Goal: Find specific page/section: Find specific page/section

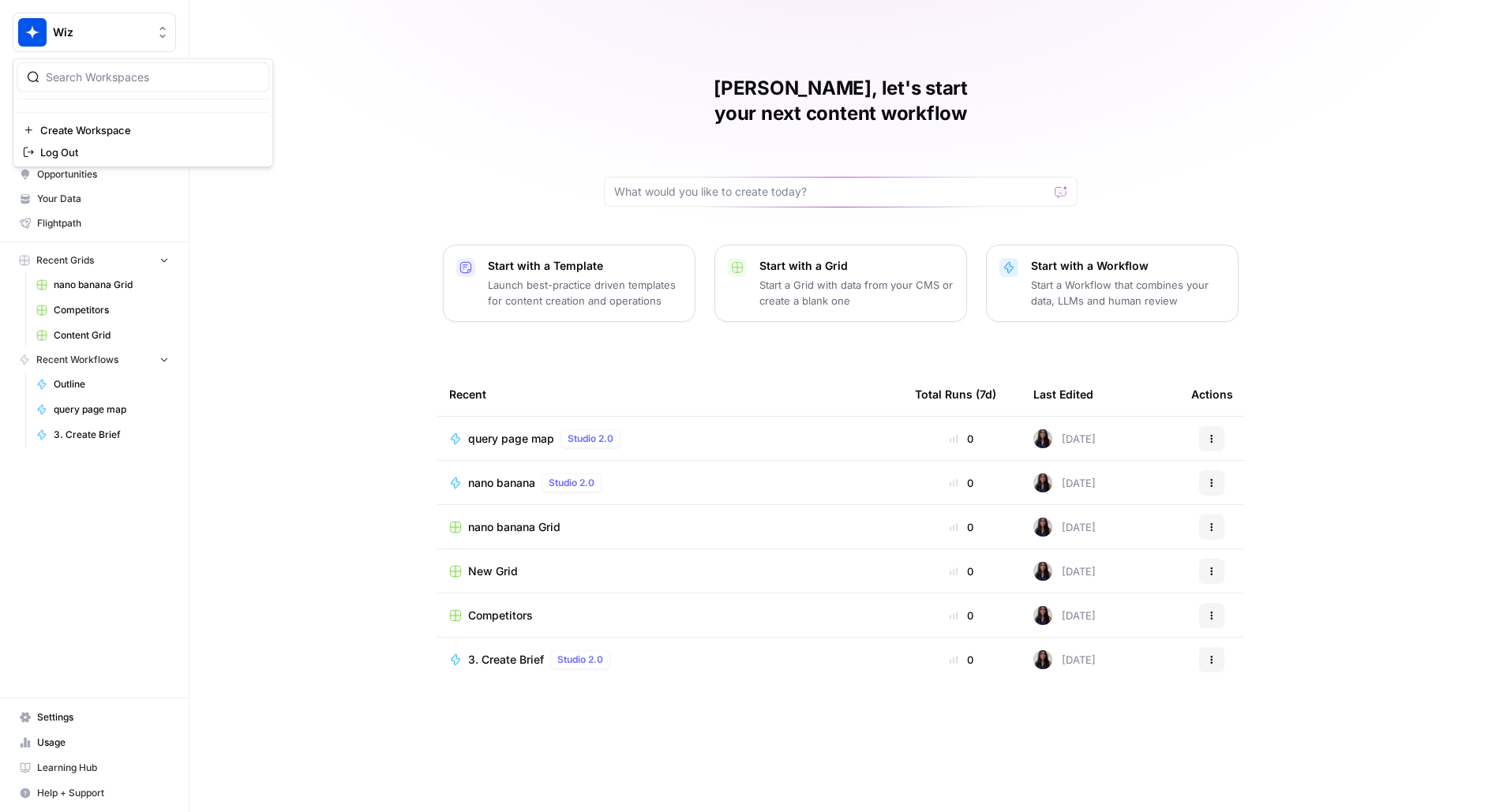
click at [99, 42] on button "Wiz" at bounding box center [95, 32] width 163 height 40
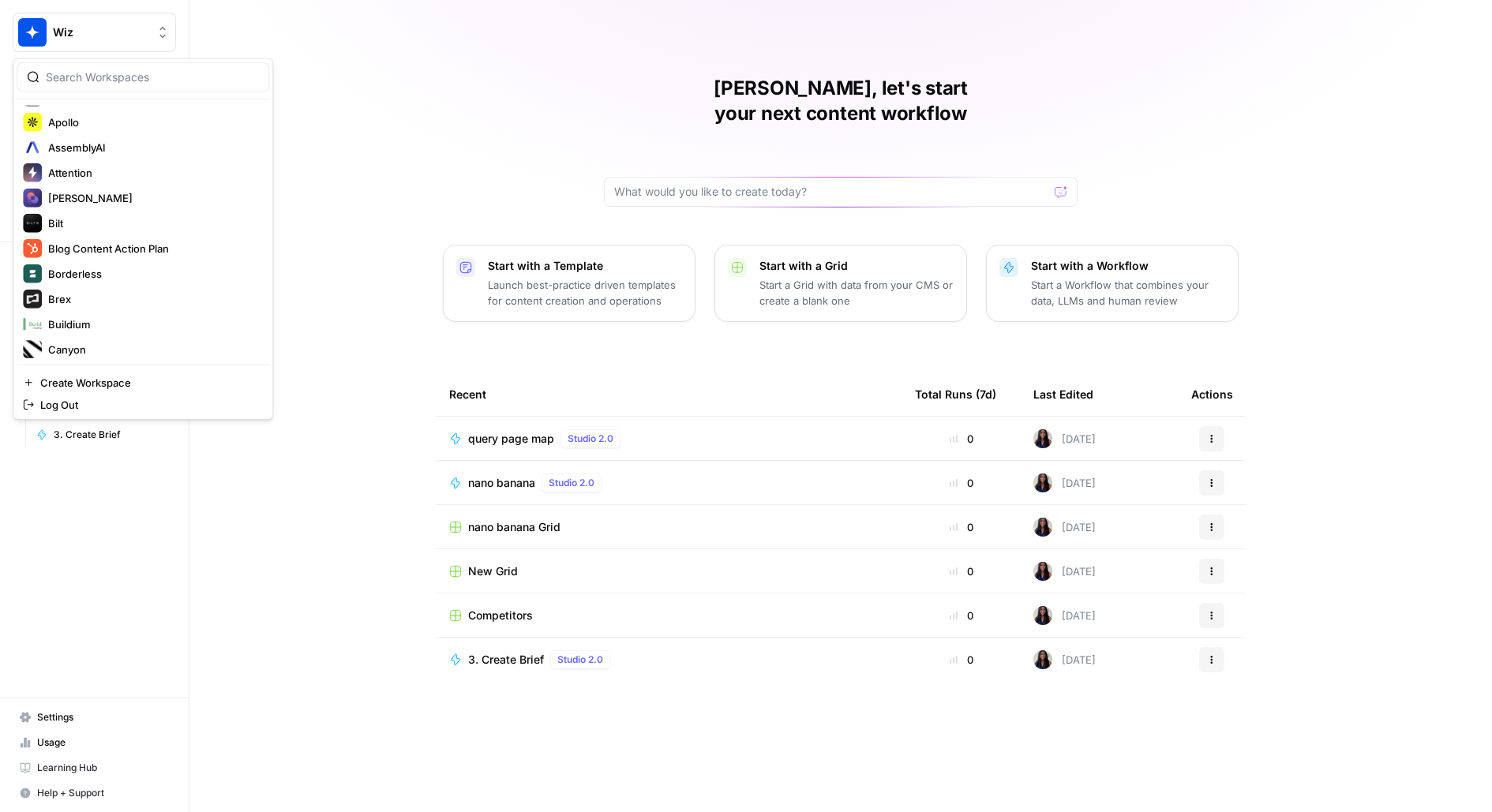
scroll to position [569, 0]
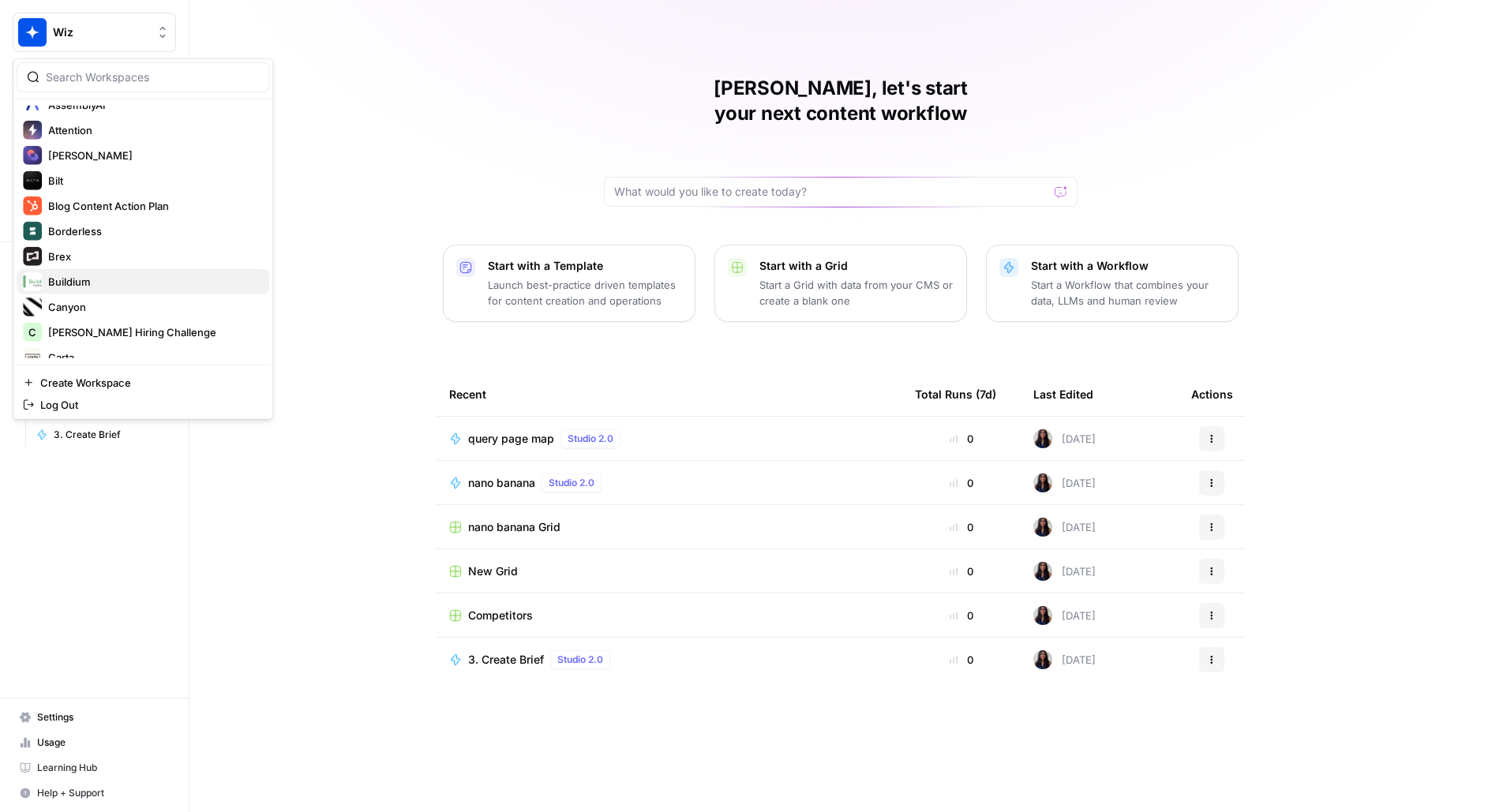
click at [82, 278] on span "Buildium" at bounding box center [153, 282] width 209 height 16
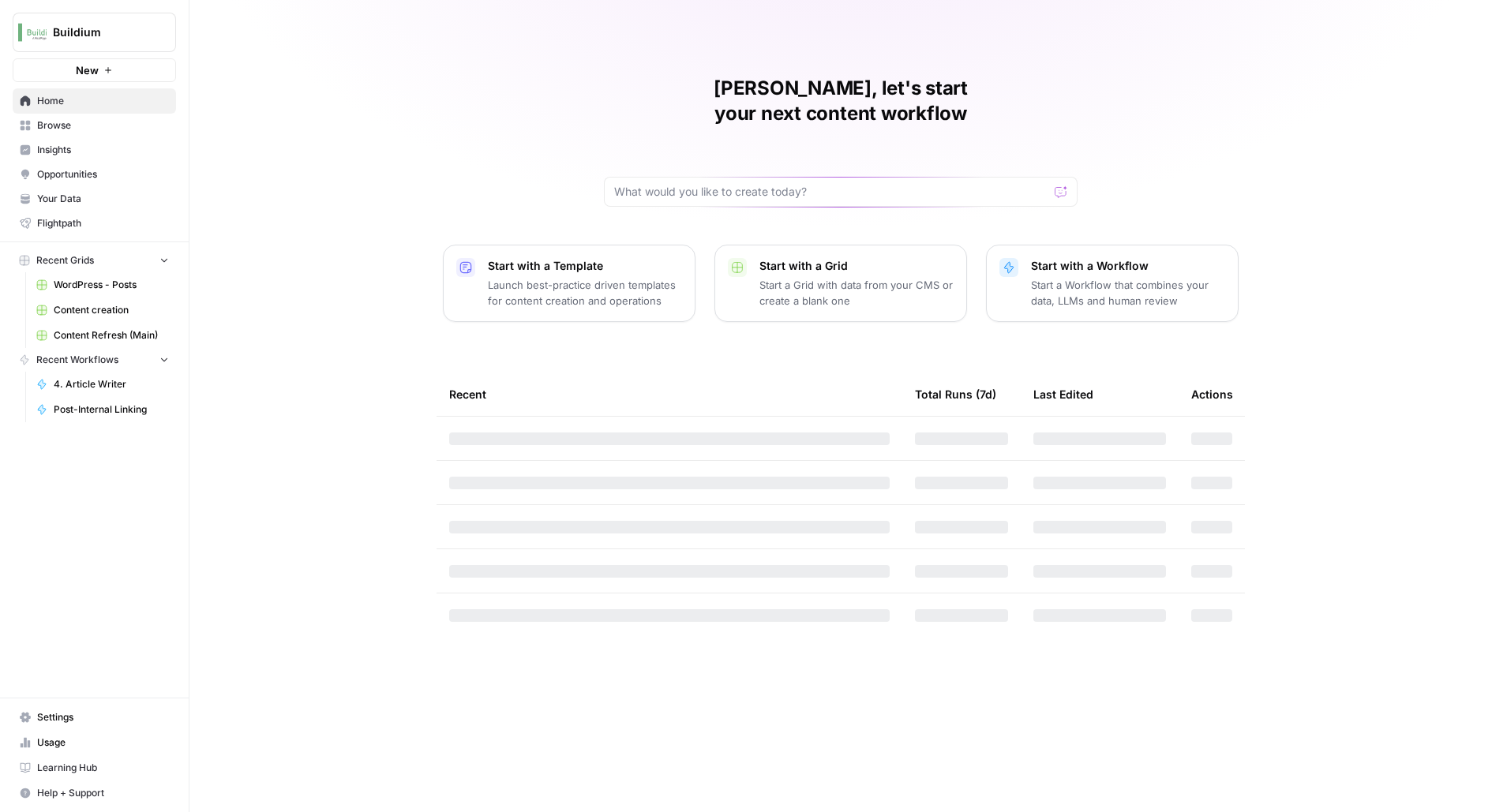
click at [109, 143] on span "Insights" at bounding box center [103, 150] width 132 height 15
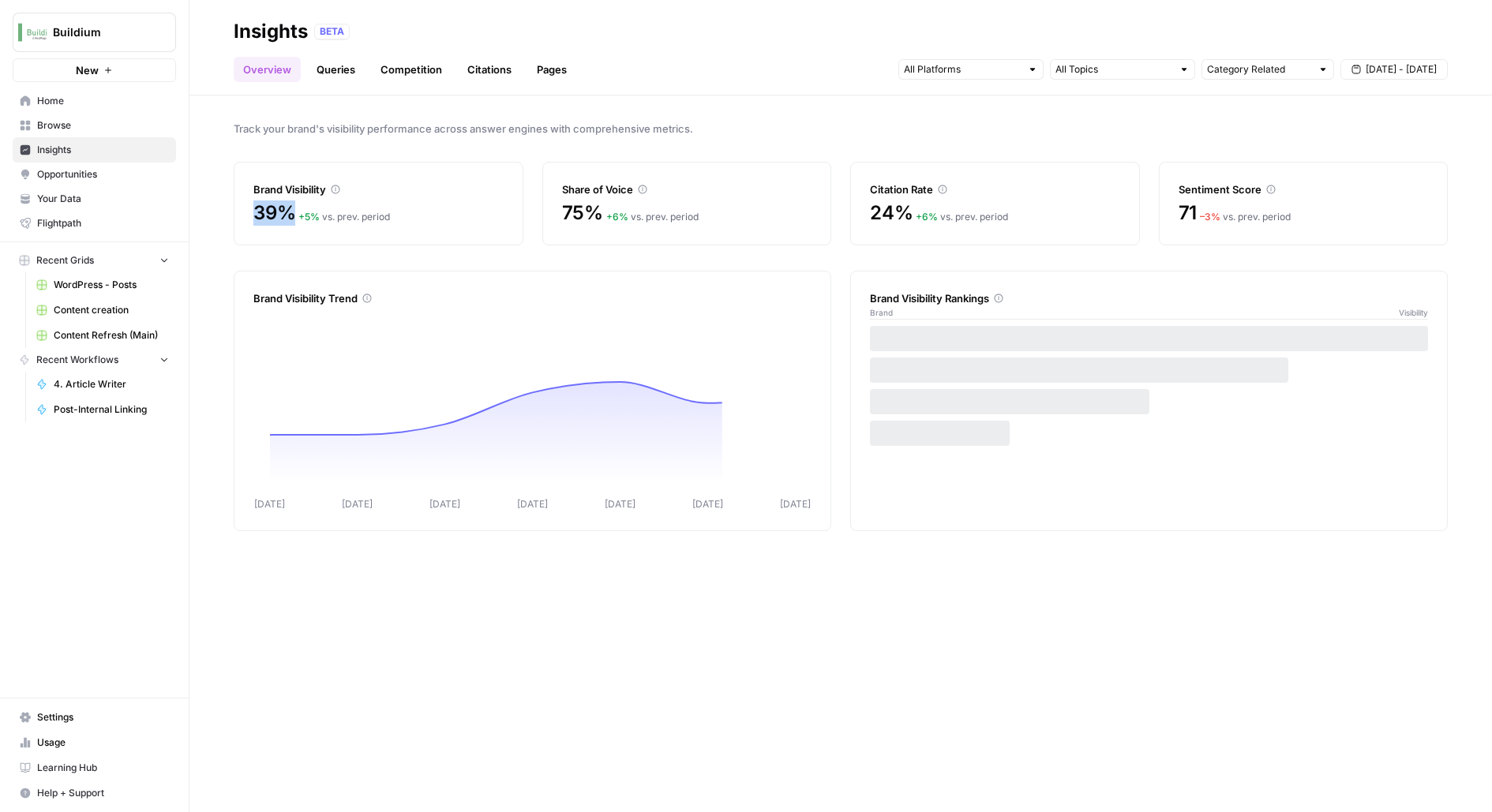
drag, startPoint x: 256, startPoint y: 207, endPoint x: 301, endPoint y: 207, distance: 45.0
click at [301, 207] on div "39% + 5 % vs. prev. period" at bounding box center [378, 212] width 251 height 25
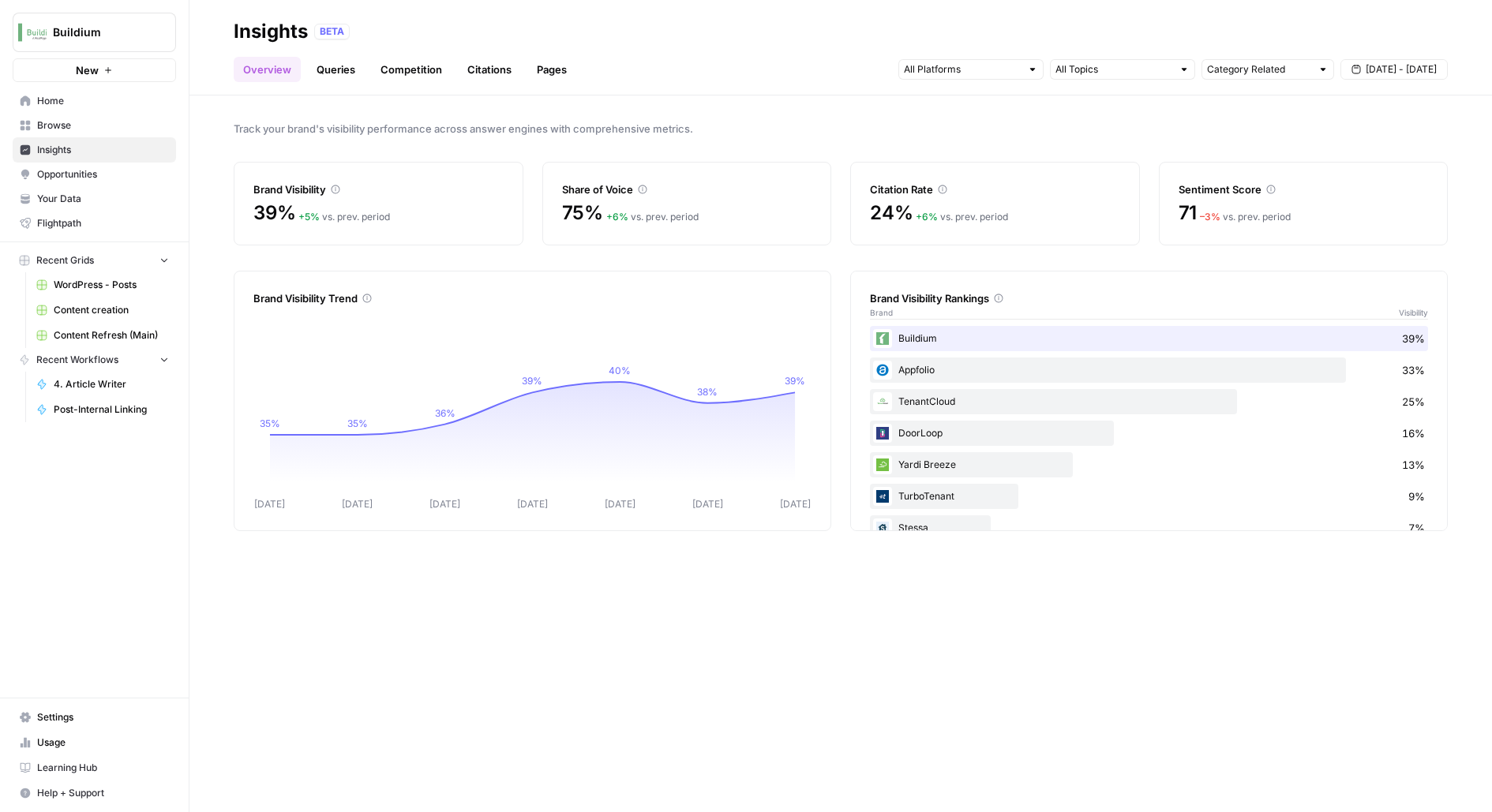
click at [910, 372] on div "Appfolio 33%" at bounding box center [1149, 369] width 558 height 25
click at [912, 334] on div "Buildium 39%" at bounding box center [1149, 338] width 558 height 25
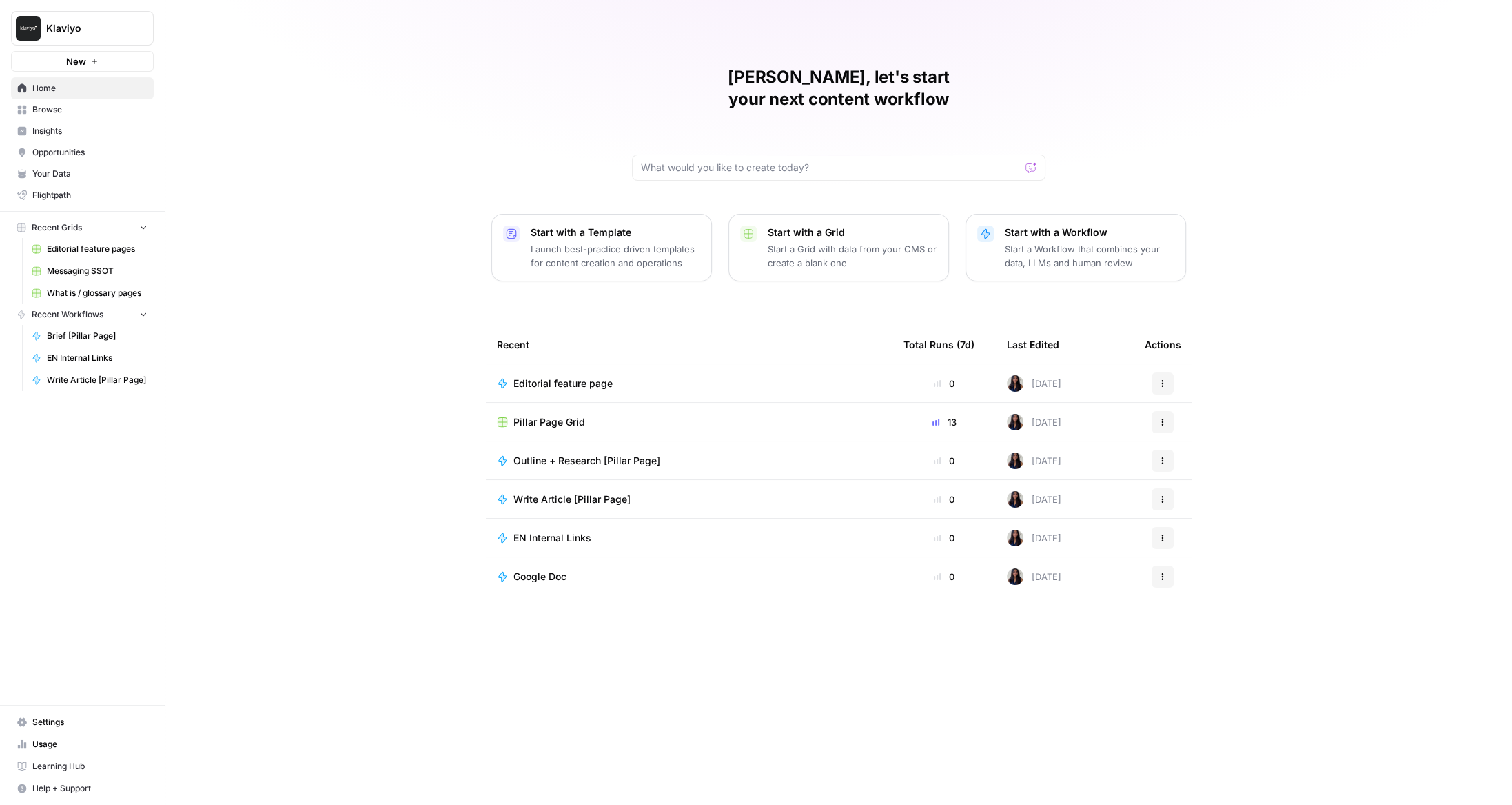
click at [541, 415] on span "Pillar Page Grid" at bounding box center [549, 422] width 72 height 14
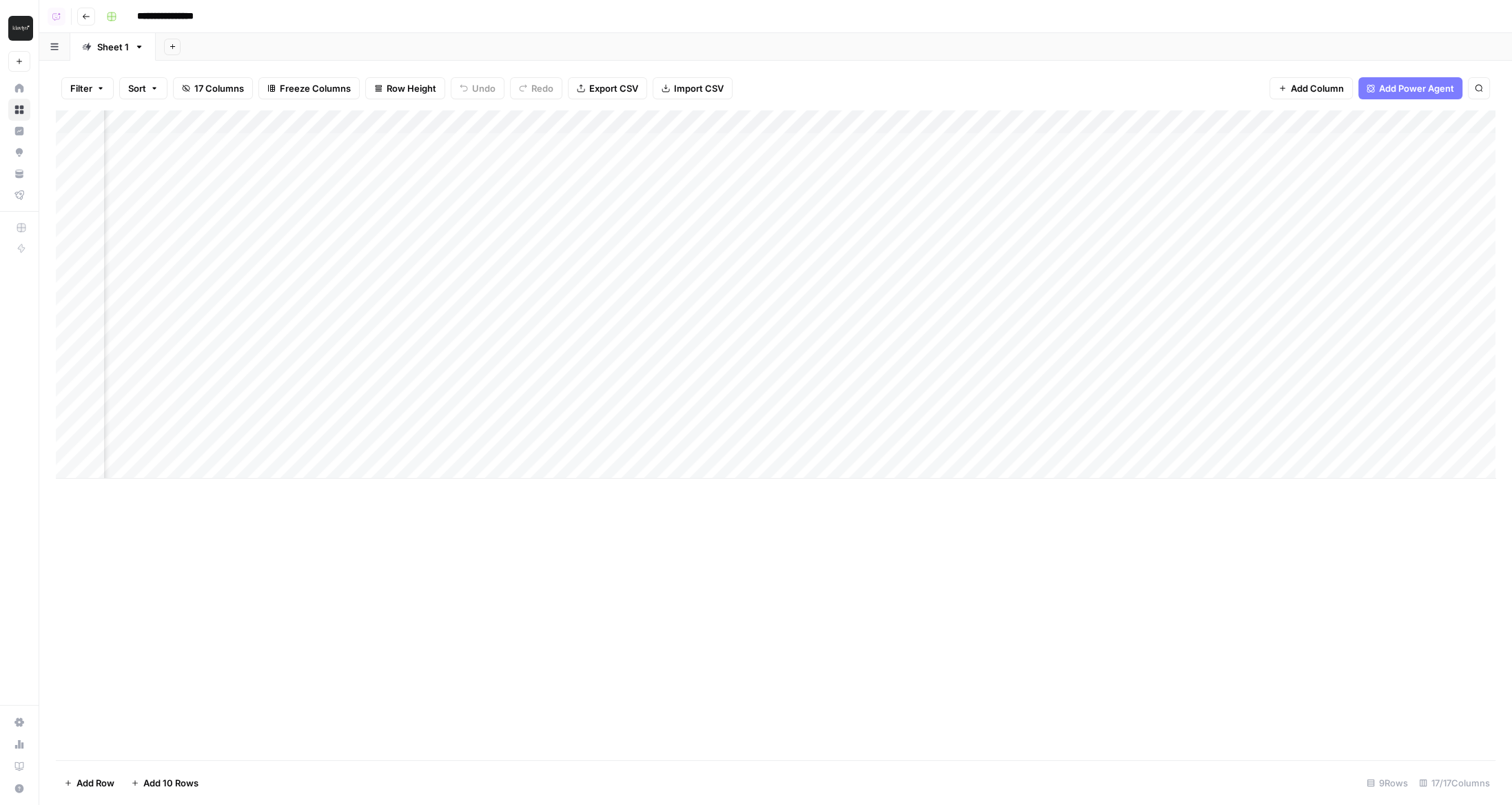
scroll to position [0, 878]
click at [854, 123] on div "Add Column" at bounding box center [776, 294] width 1440 height 368
click at [803, 251] on span "Edit Workflow" at bounding box center [862, 257] width 121 height 14
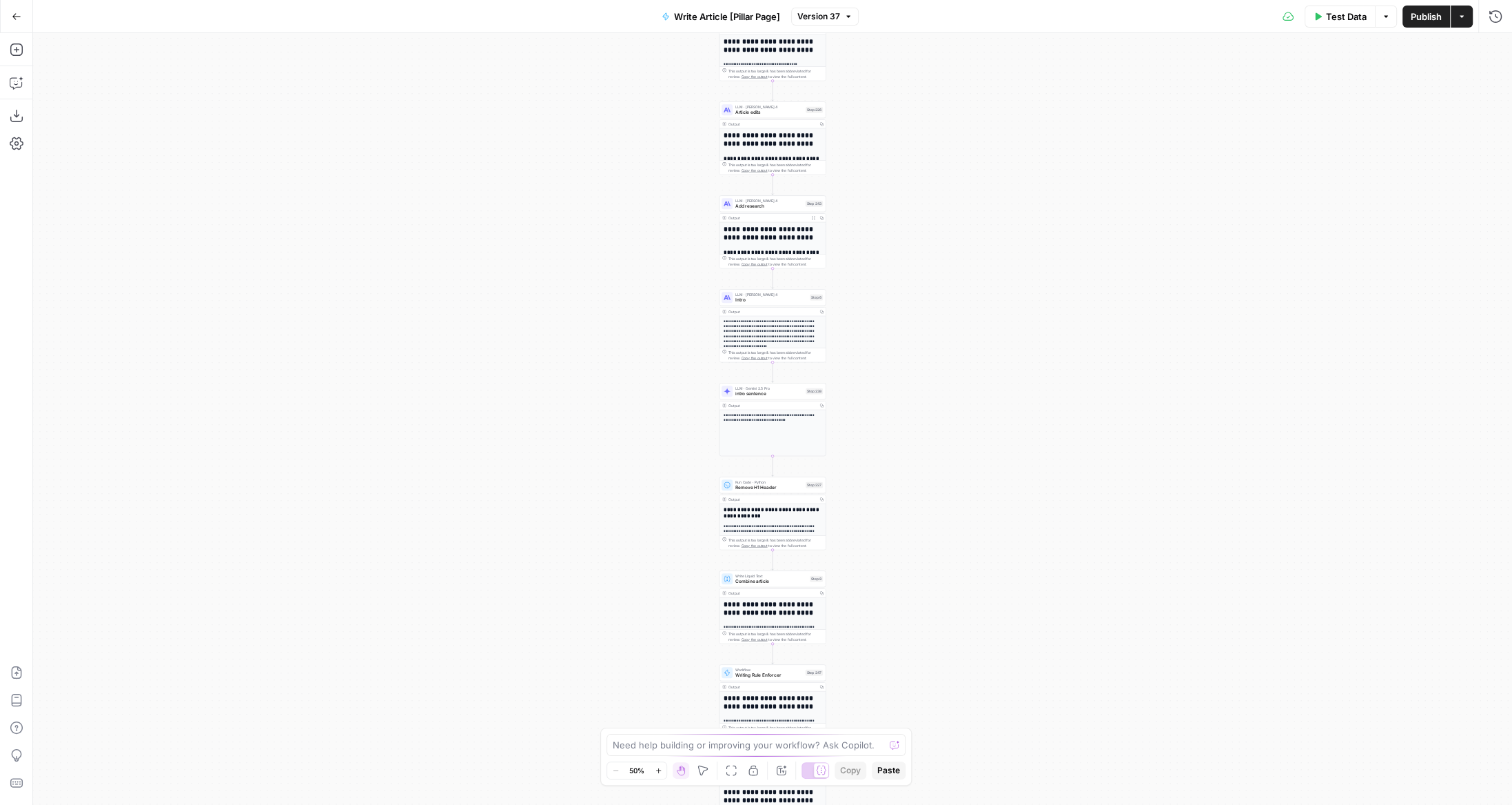
click at [16, 15] on icon "button" at bounding box center [17, 17] width 10 height 10
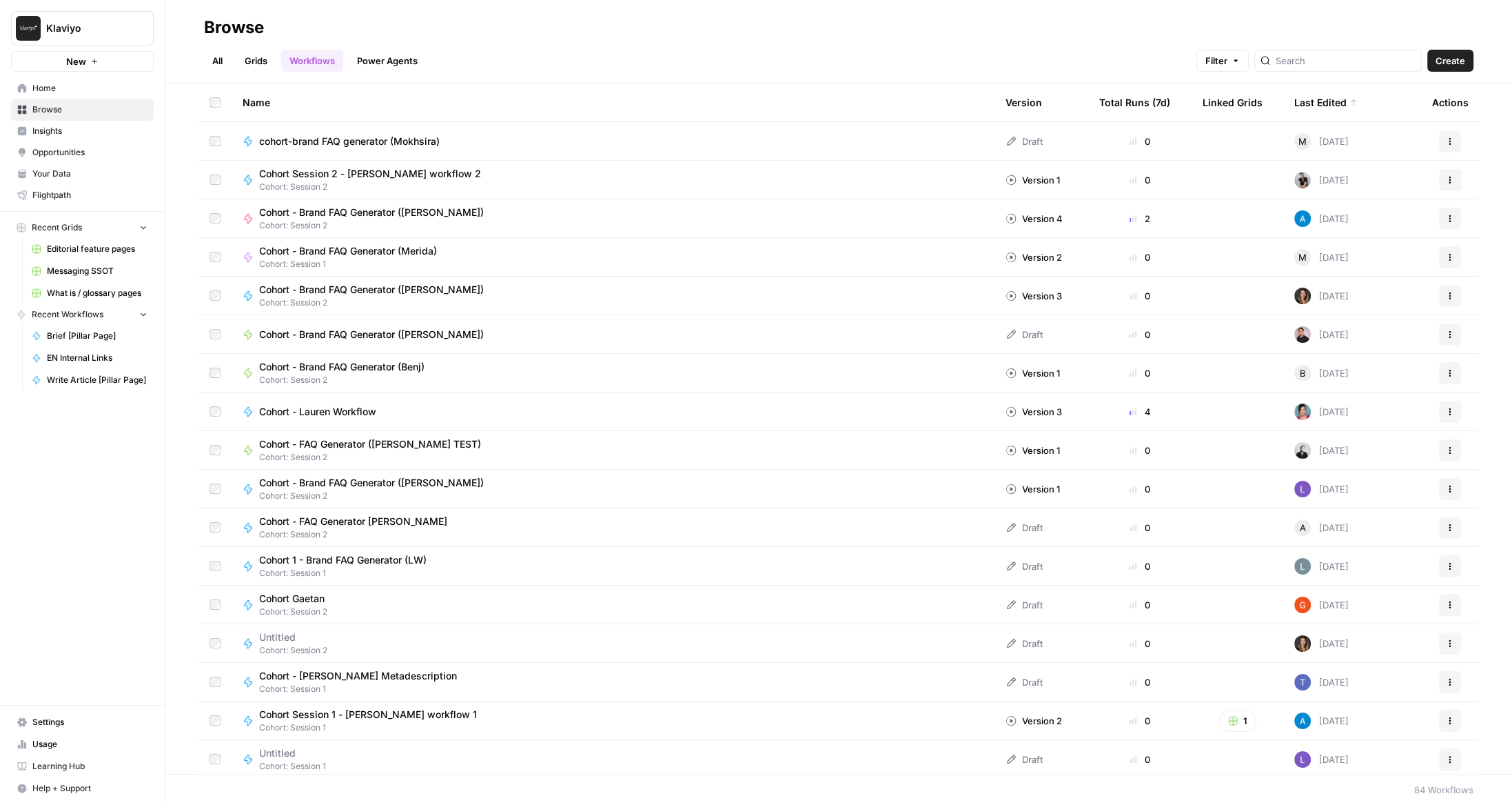
click at [124, 102] on link "Browse" at bounding box center [83, 109] width 143 height 22
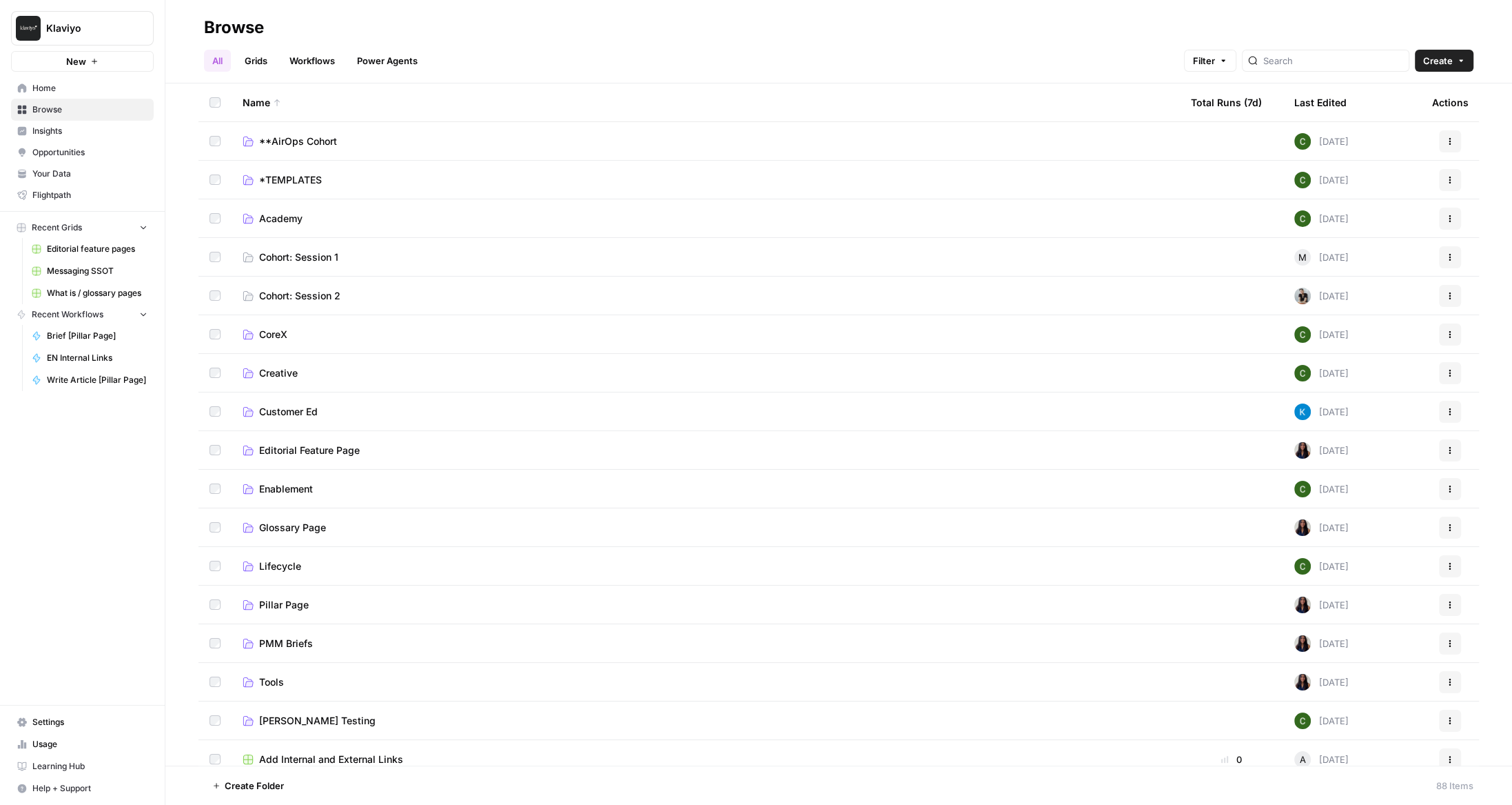
scroll to position [267, 0]
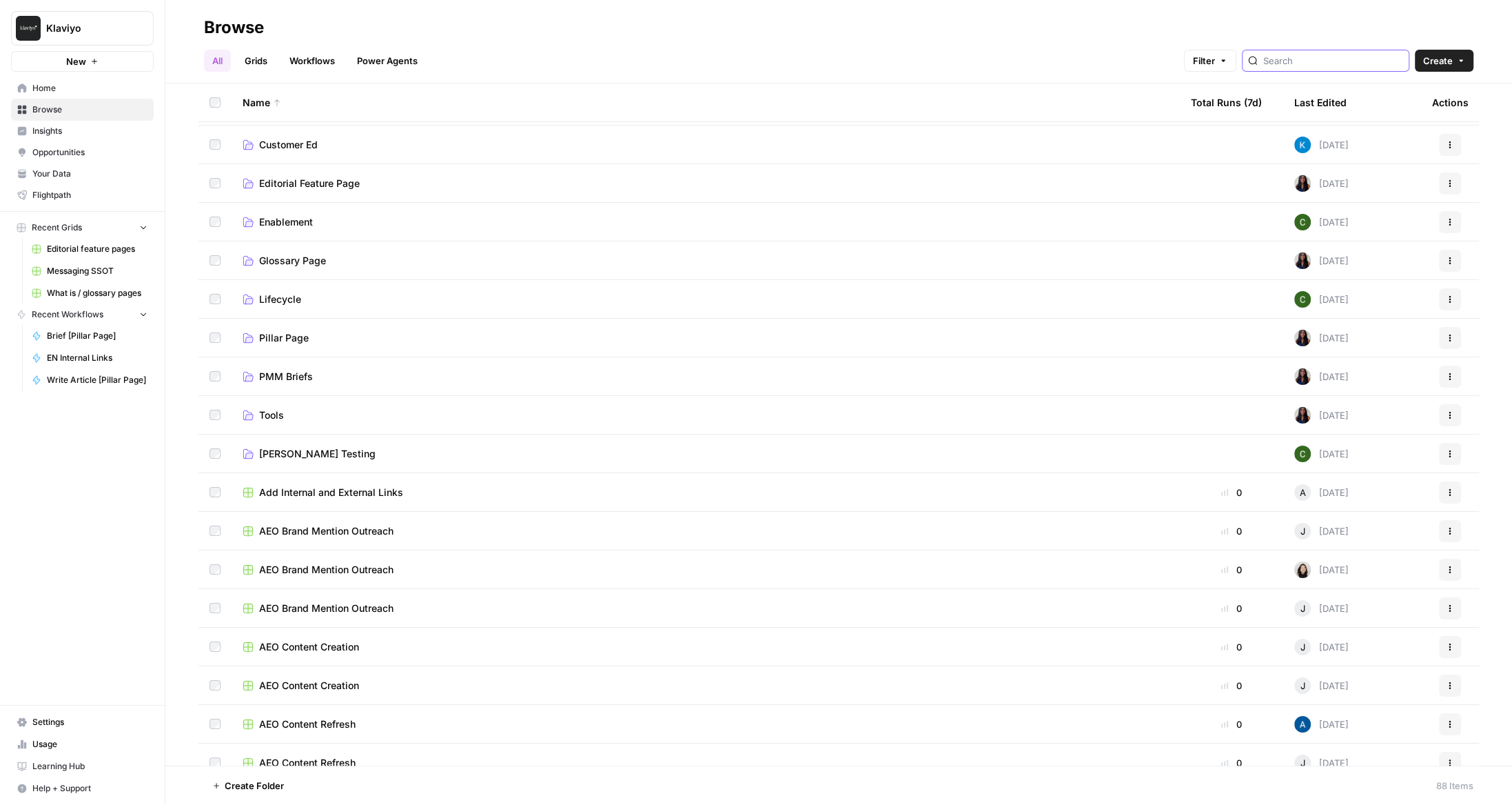
click at [1348, 68] on div at bounding box center [1326, 60] width 167 height 22
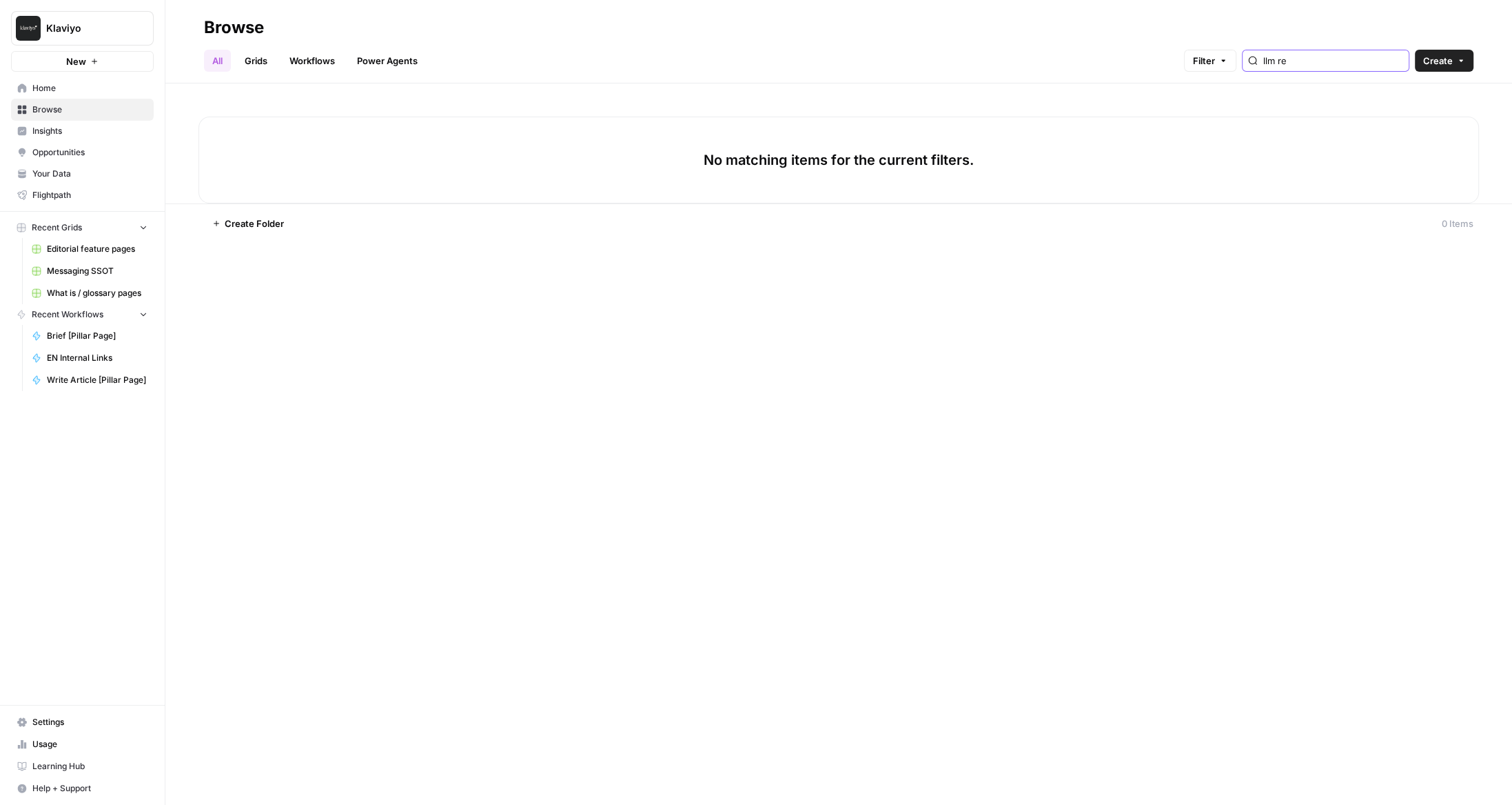
type input "llm re"
click at [46, 47] on div "Klaviyo New" at bounding box center [82, 36] width 164 height 72
click at [85, 38] on button "Klaviyo" at bounding box center [83, 28] width 143 height 35
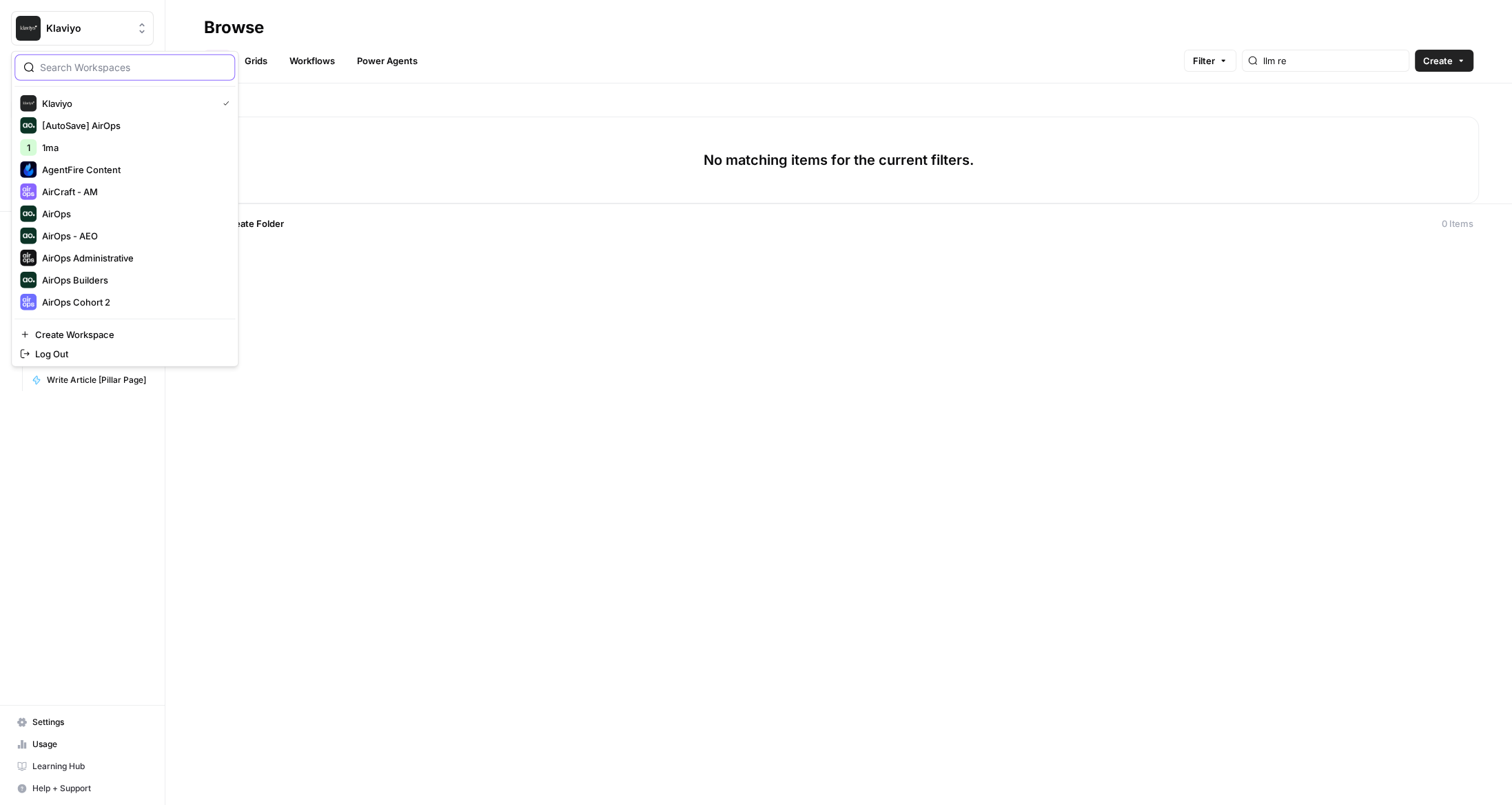
click at [97, 71] on input "search" at bounding box center [133, 68] width 186 height 14
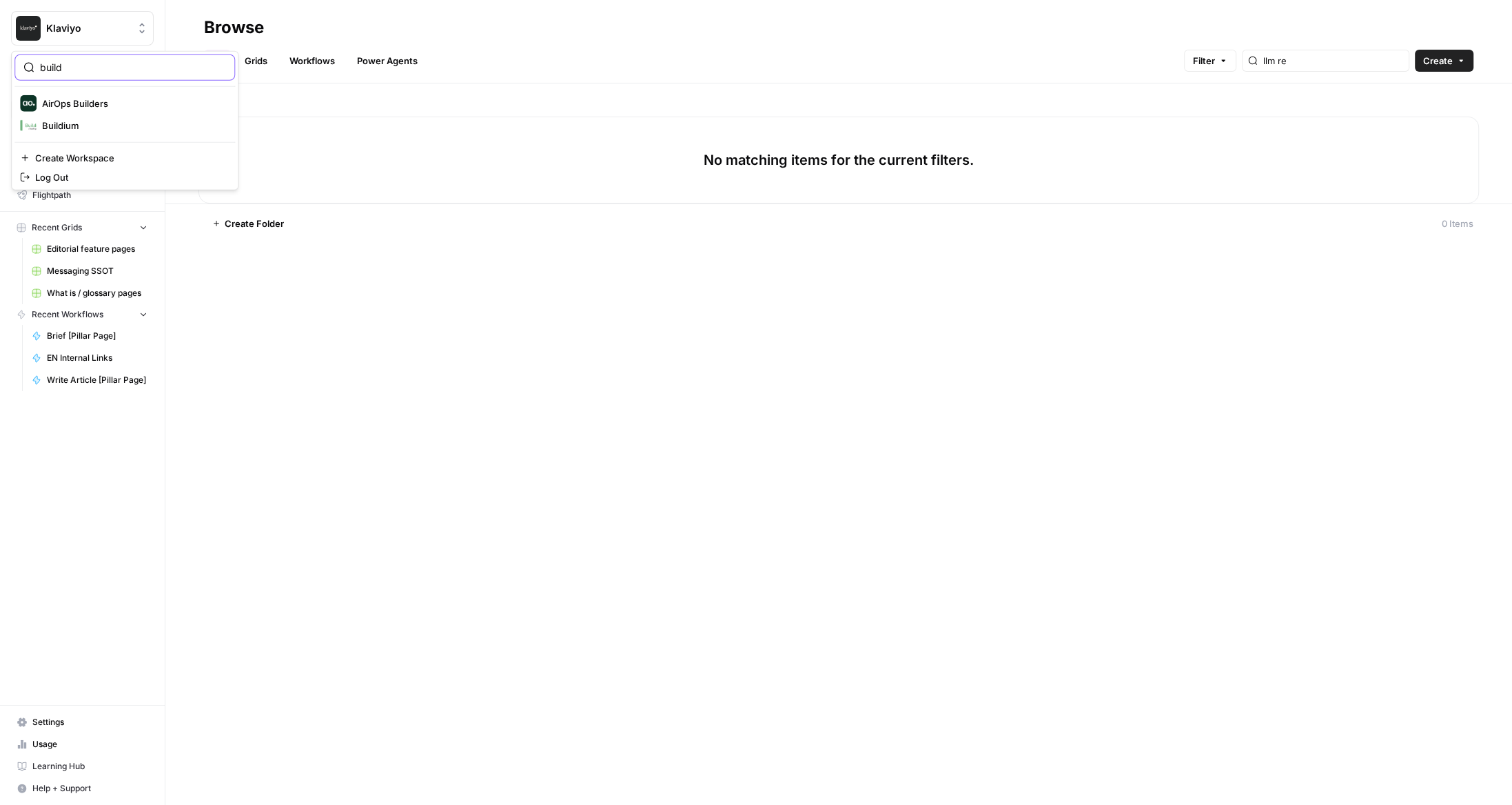
type input "build"
click button "Buildium" at bounding box center [125, 125] width 220 height 22
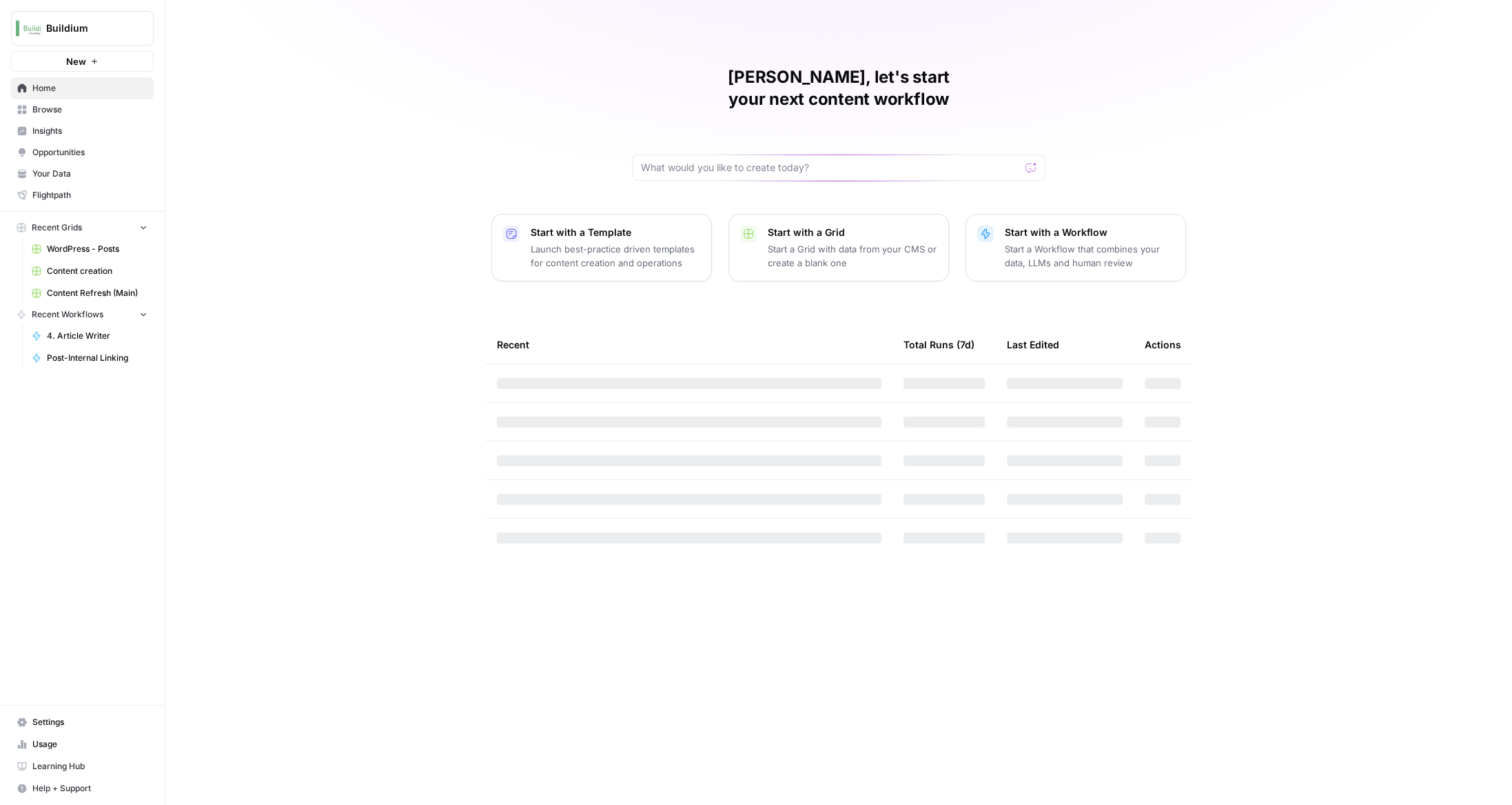
click at [62, 16] on button "Buildium" at bounding box center [83, 28] width 143 height 35
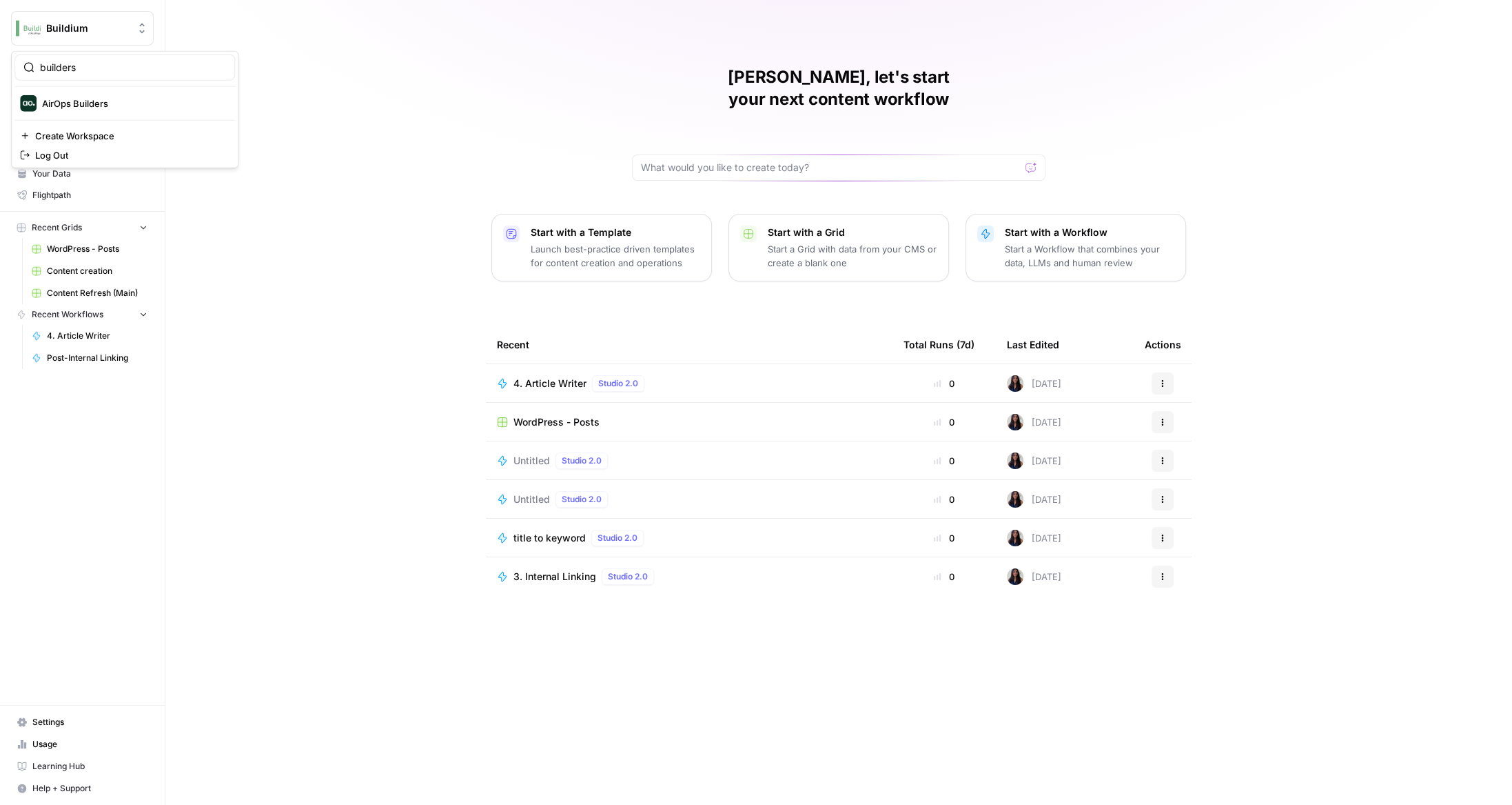
type input "builders"
click button "AirOps Builders" at bounding box center [125, 103] width 220 height 22
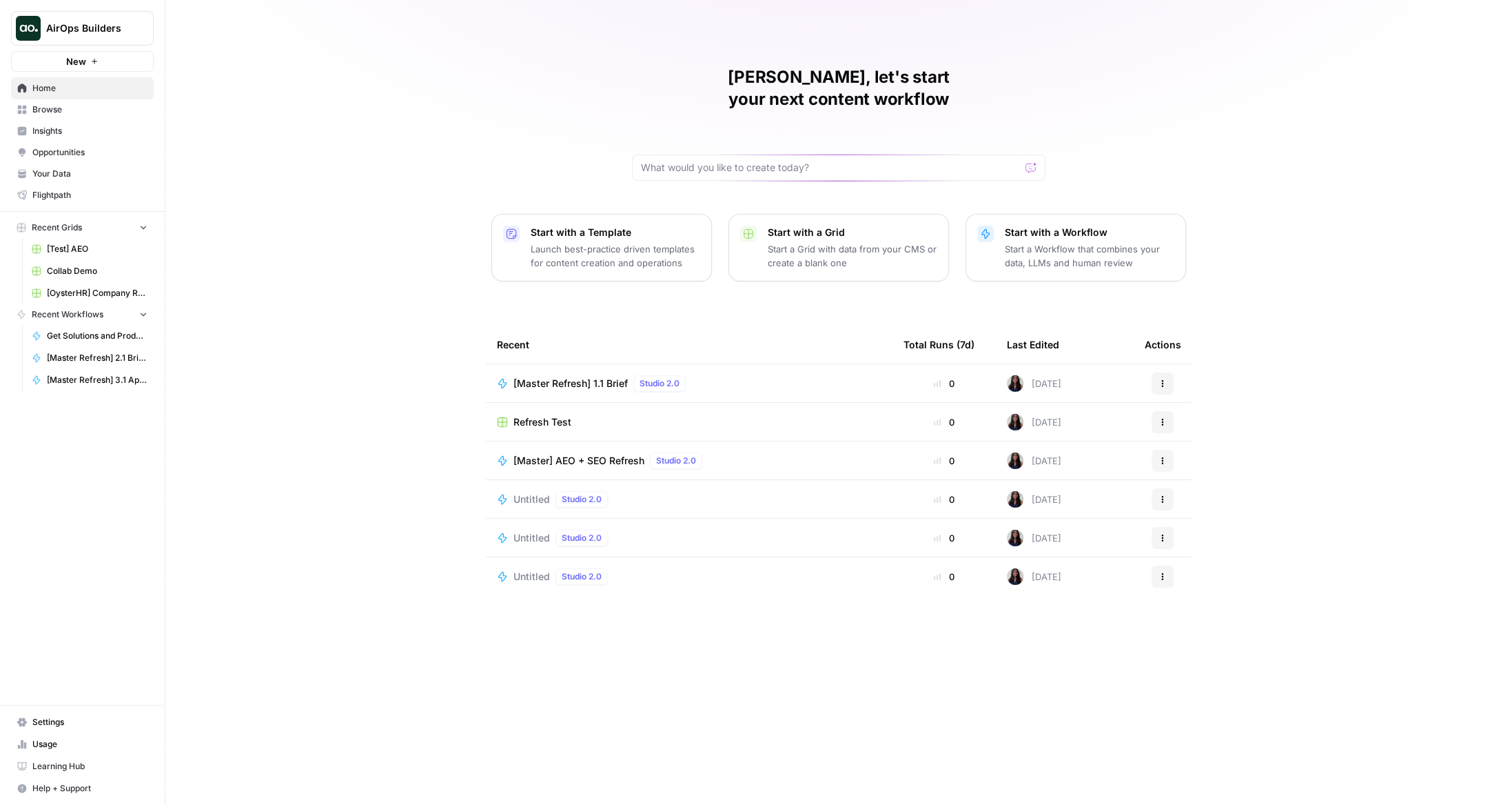
click at [71, 113] on span "Browse" at bounding box center [90, 109] width 115 height 13
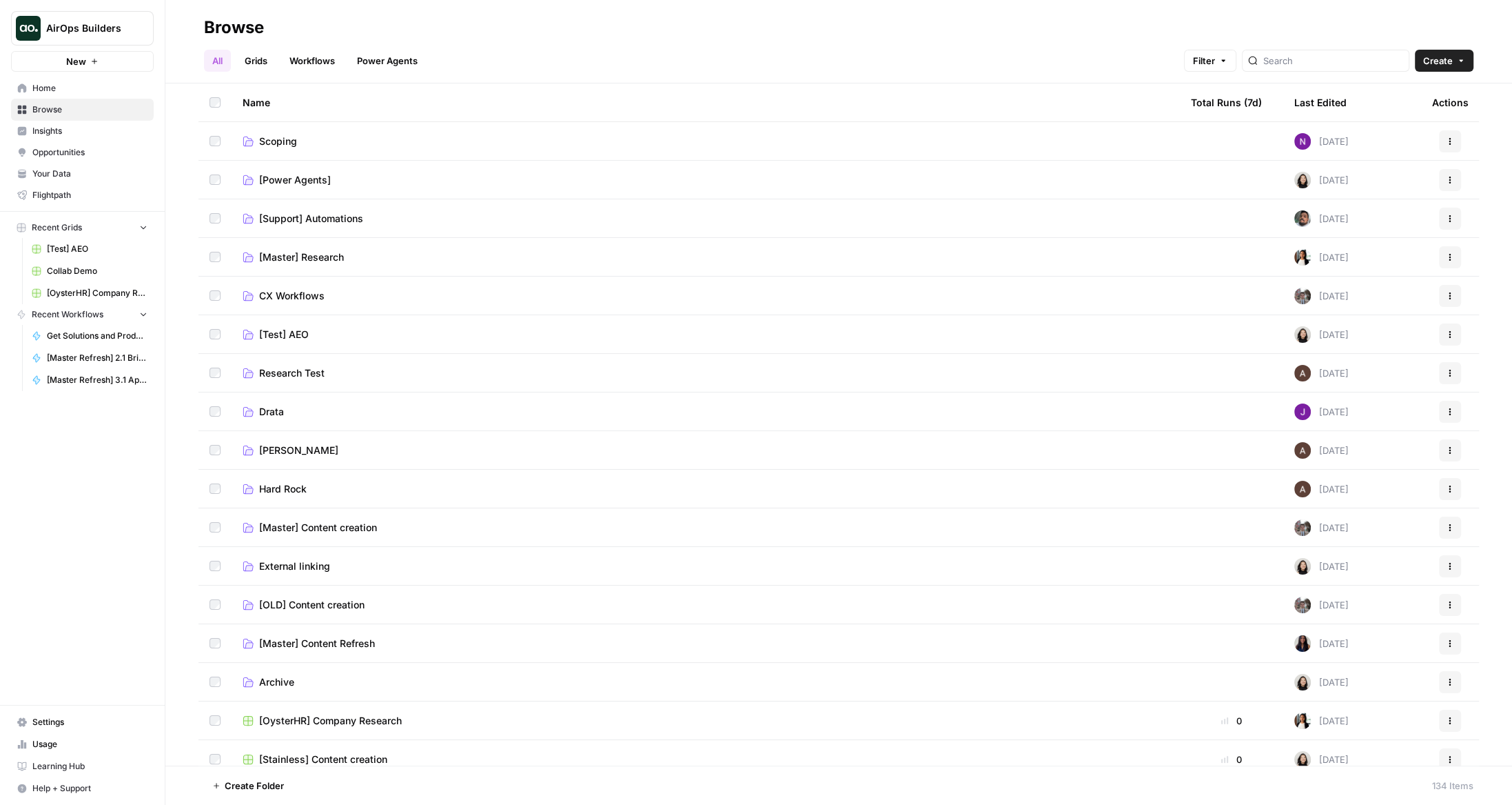
scroll to position [194, 0]
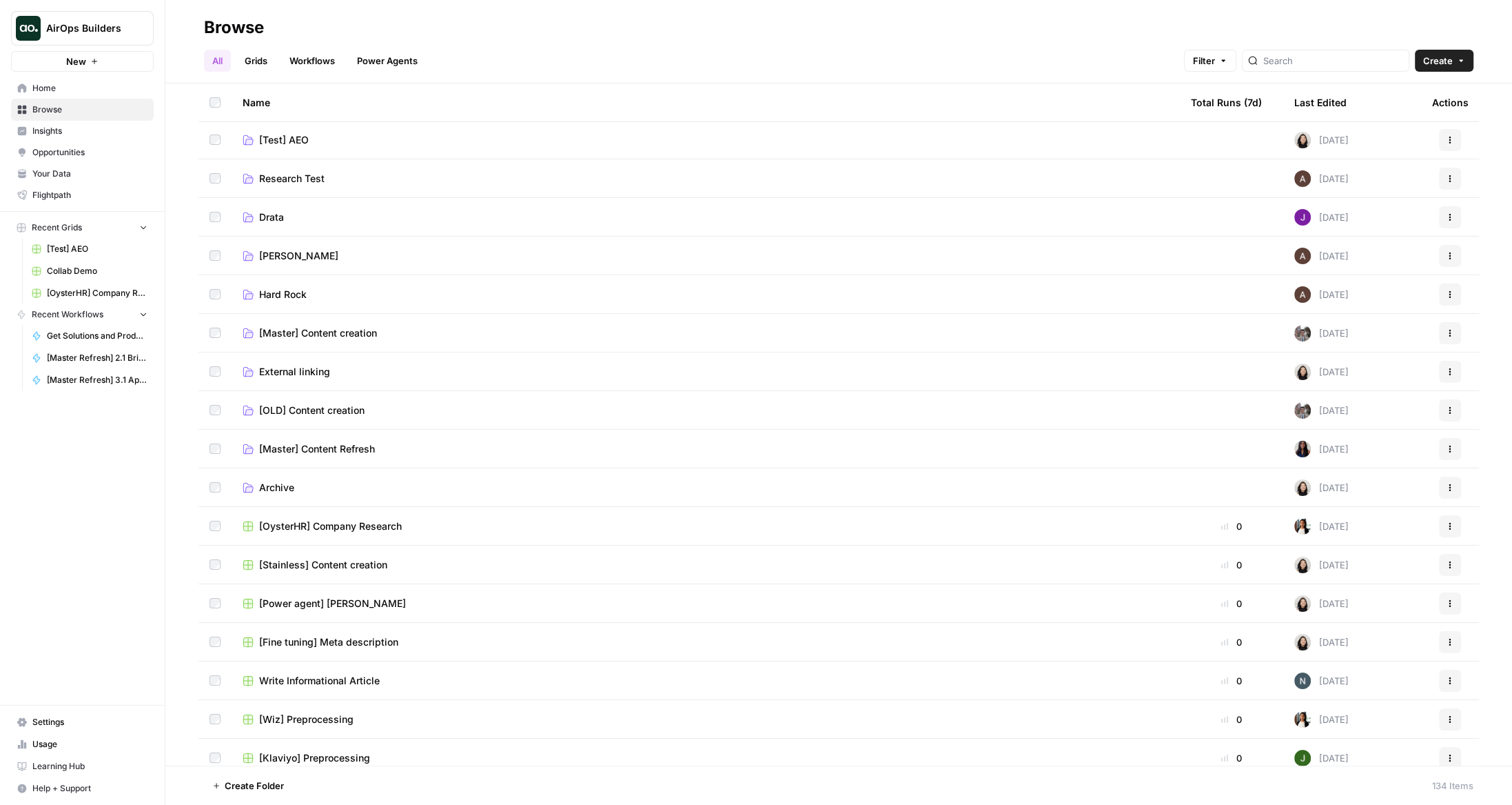
click at [1312, 52] on div at bounding box center [1326, 60] width 167 height 22
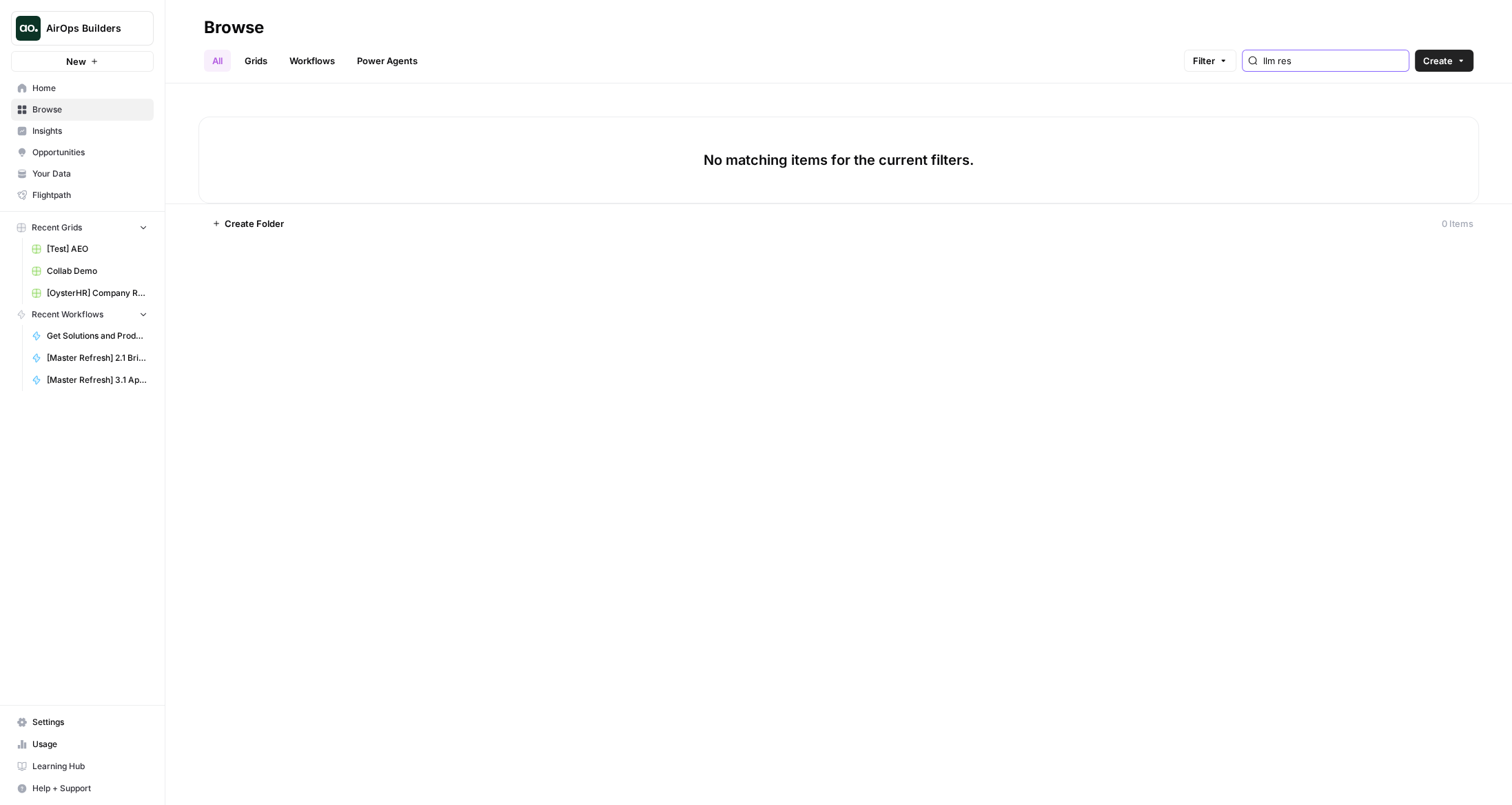
click at [1328, 58] on input "llm res" at bounding box center [1333, 61] width 140 height 14
type input "llm res"
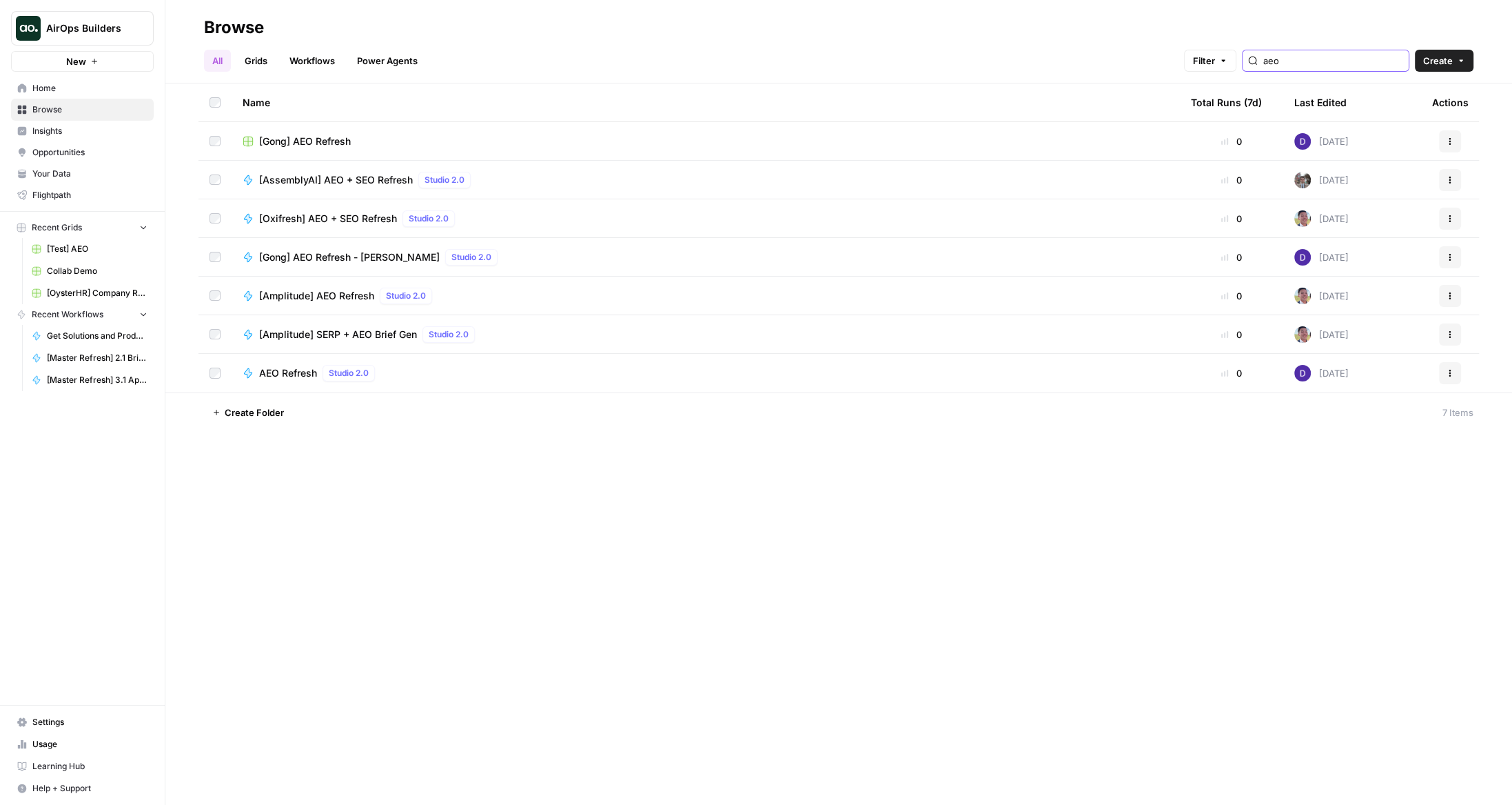
type input "aeo"
click at [86, 101] on link "Browse" at bounding box center [83, 109] width 143 height 22
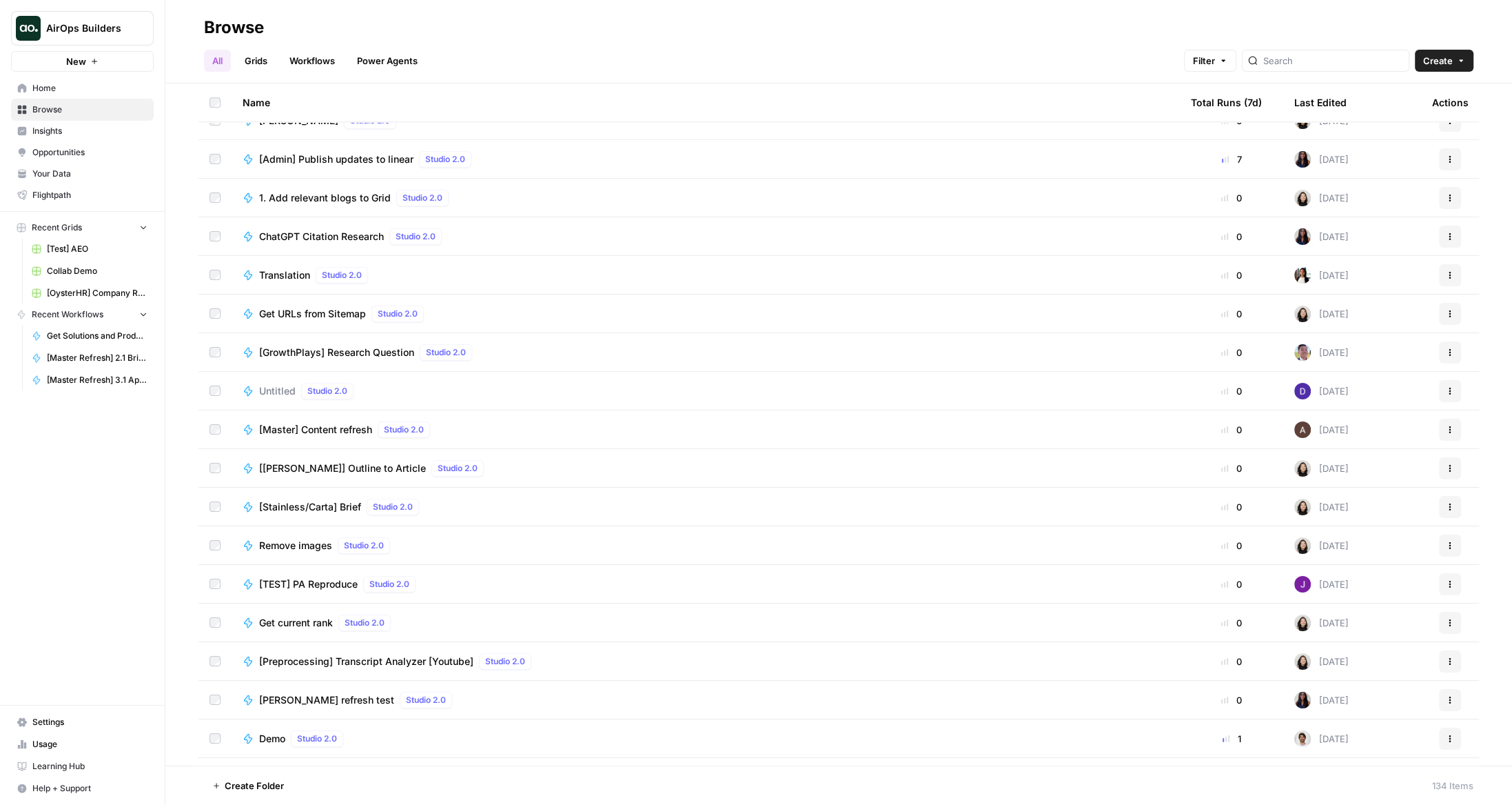
scroll to position [2623, 0]
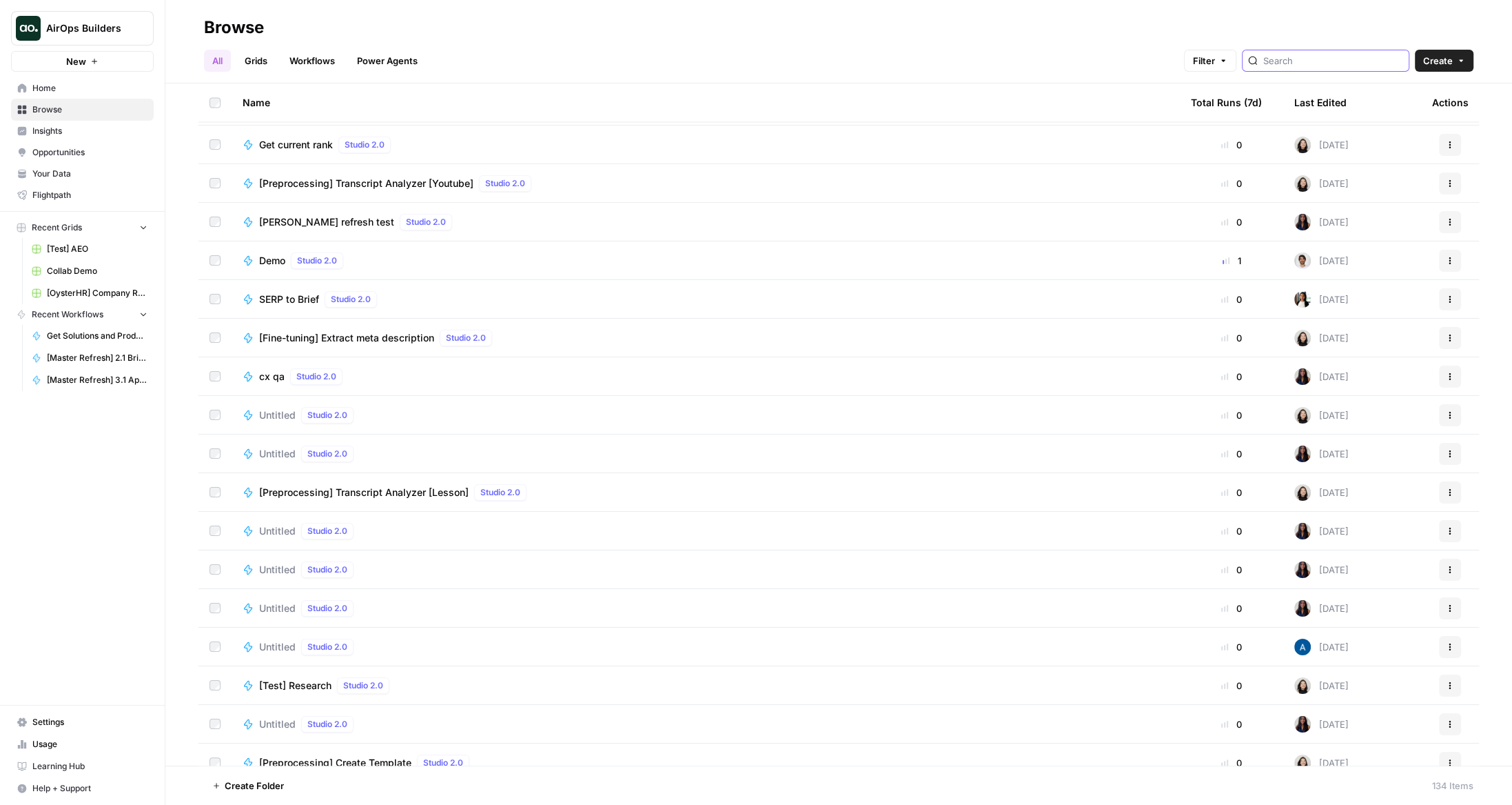
click at [1379, 56] on input "search" at bounding box center [1333, 61] width 140 height 14
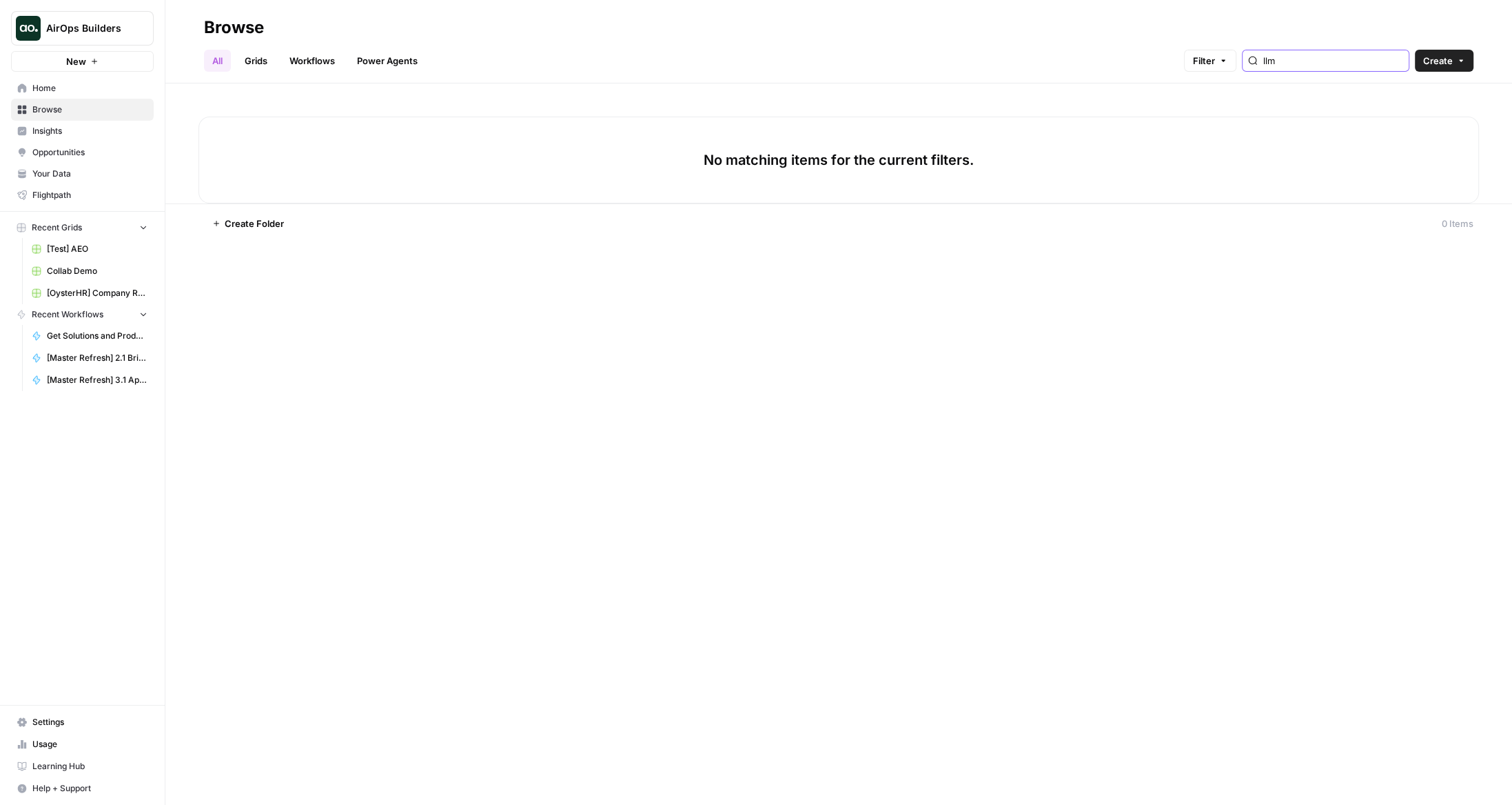
type input "llm"
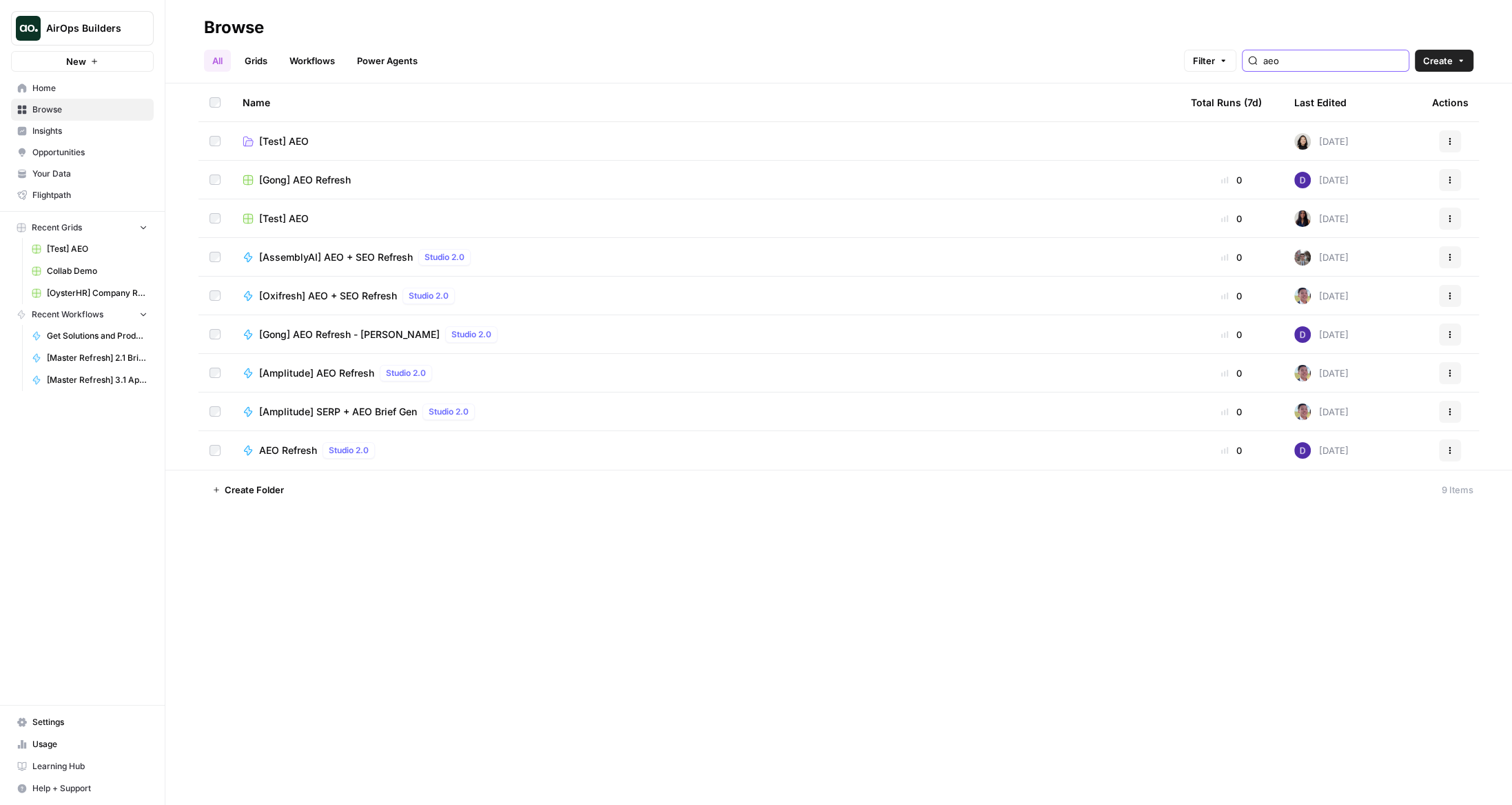
type input "aeo"
click at [126, 96] on link "Home" at bounding box center [83, 88] width 143 height 22
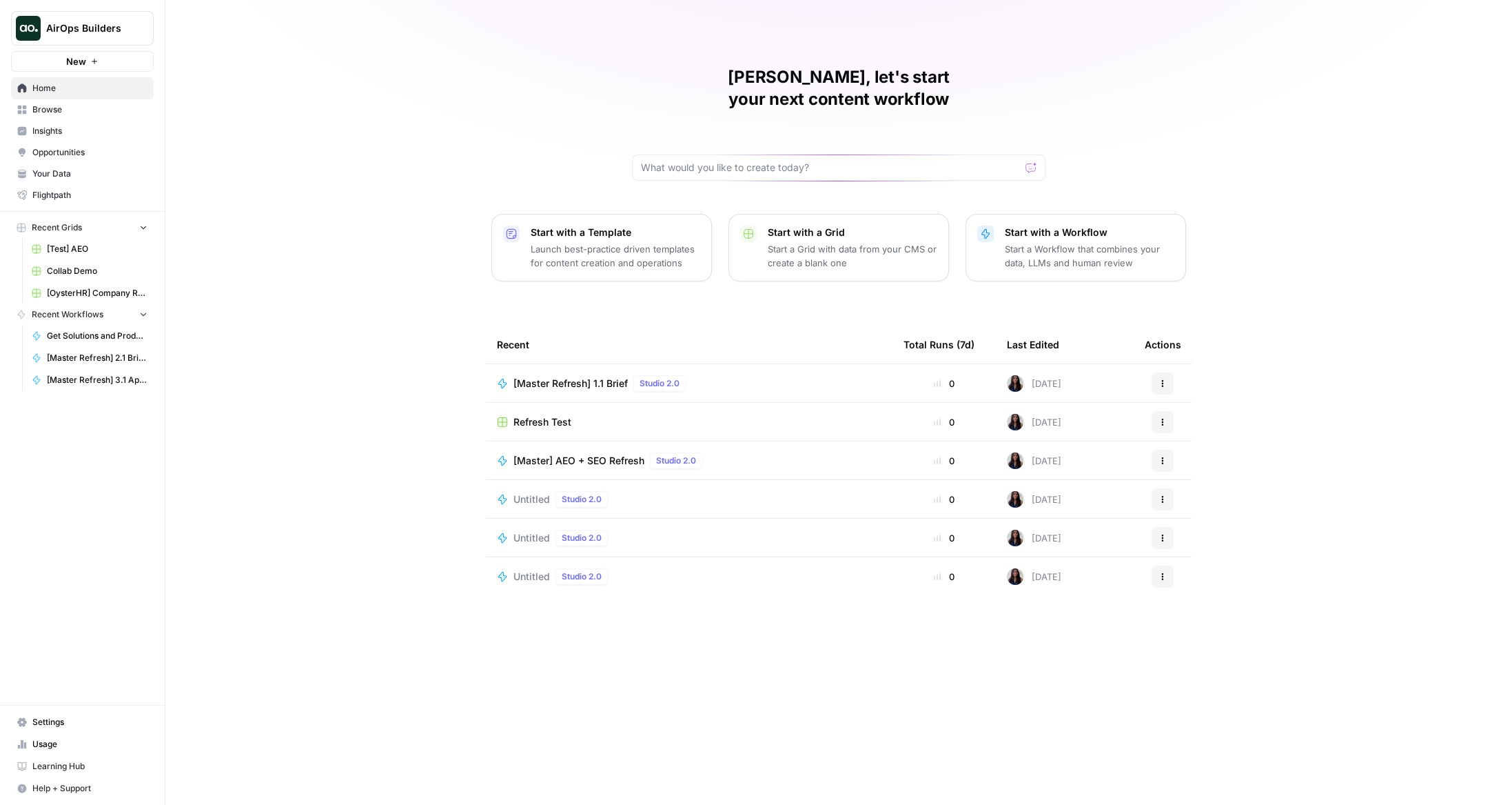
click at [127, 102] on link "Browse" at bounding box center [83, 109] width 143 height 22
